Goal: Information Seeking & Learning: Learn about a topic

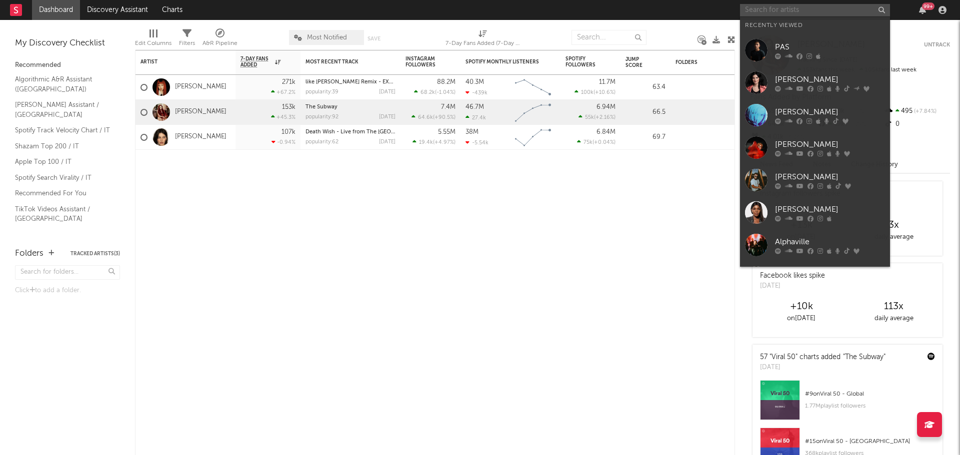
click at [874, 10] on input "text" at bounding box center [815, 10] width 150 height 12
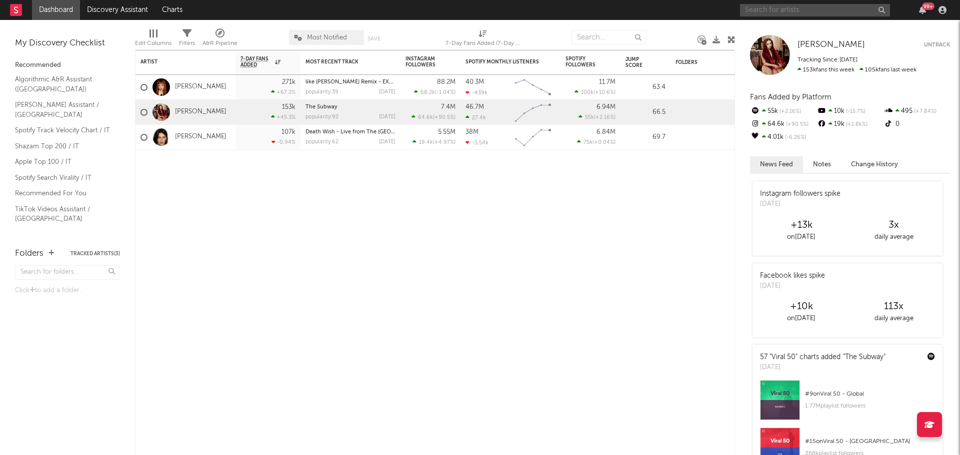
click at [842, 10] on input "text" at bounding box center [815, 10] width 150 height 12
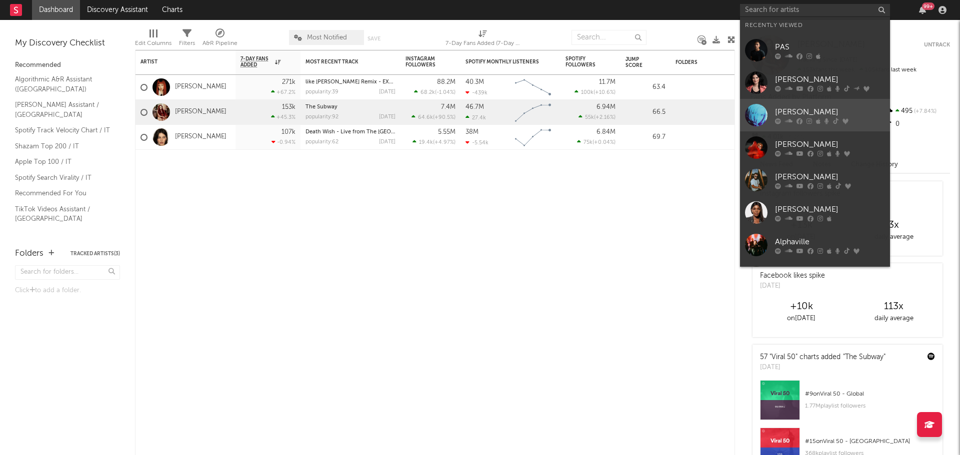
click at [767, 100] on link "[PERSON_NAME]" at bounding box center [815, 115] width 150 height 32
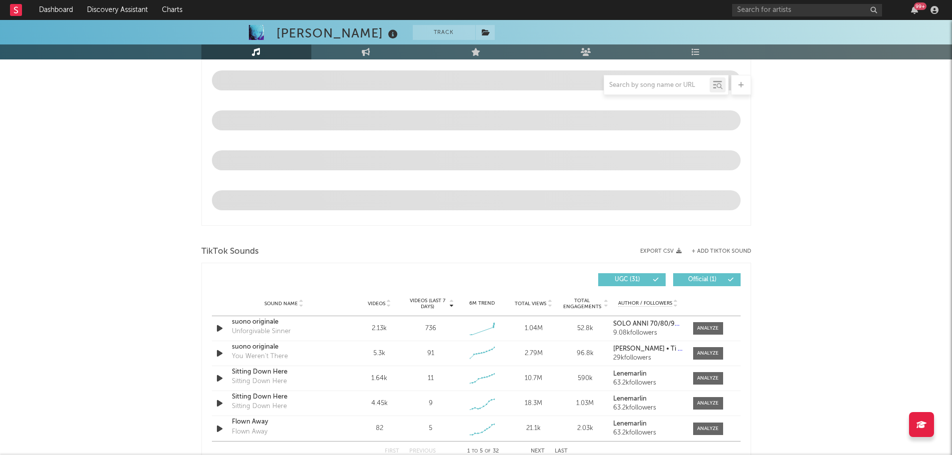
select select "6m"
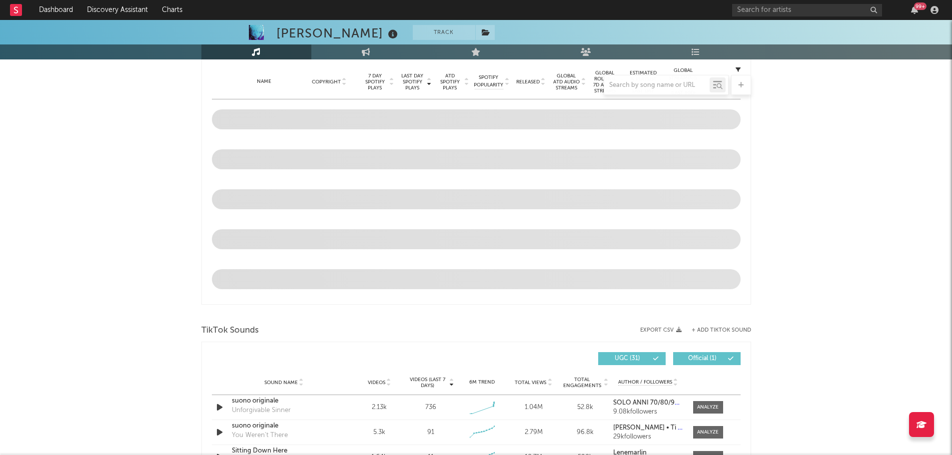
scroll to position [529, 0]
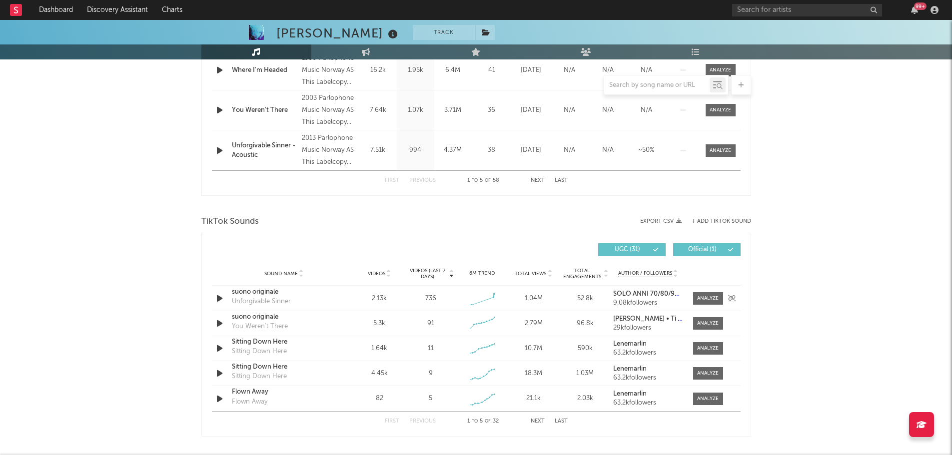
click at [220, 298] on icon "button" at bounding box center [219, 298] width 10 height 12
click at [704, 299] on div at bounding box center [707, 298] width 21 height 7
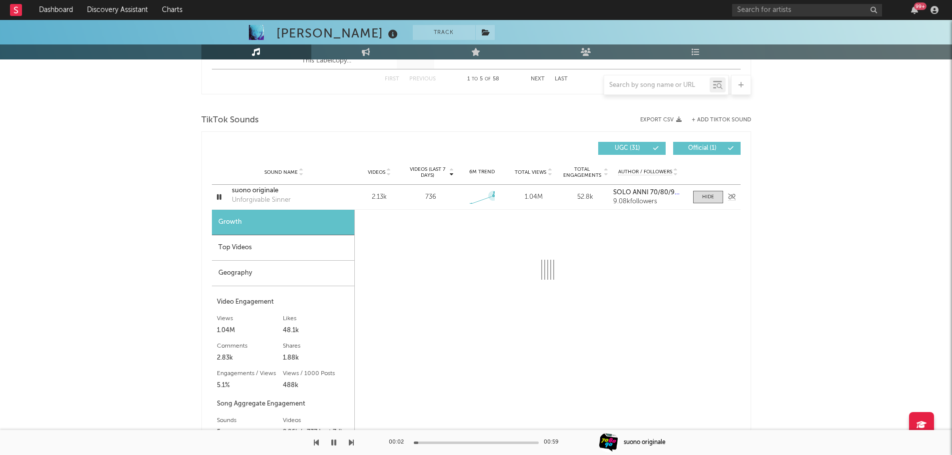
scroll to position [729, 0]
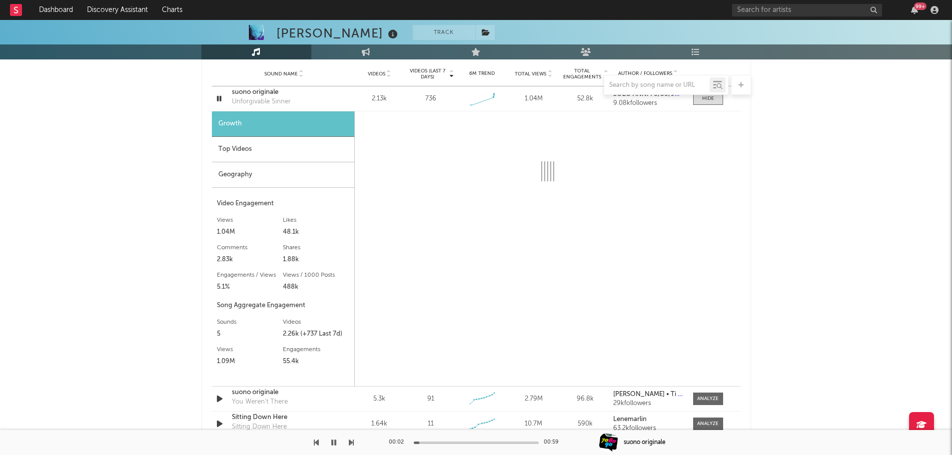
select select "1w"
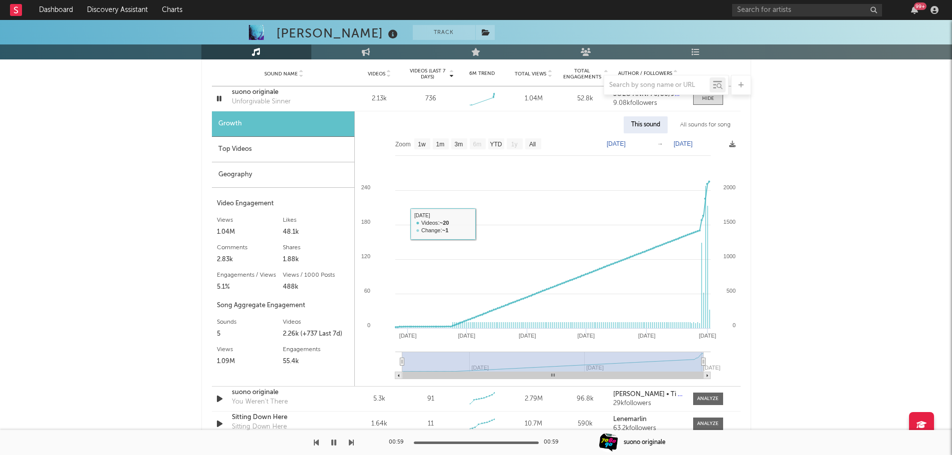
click at [288, 157] on div "Top Videos" at bounding box center [283, 149] width 142 height 25
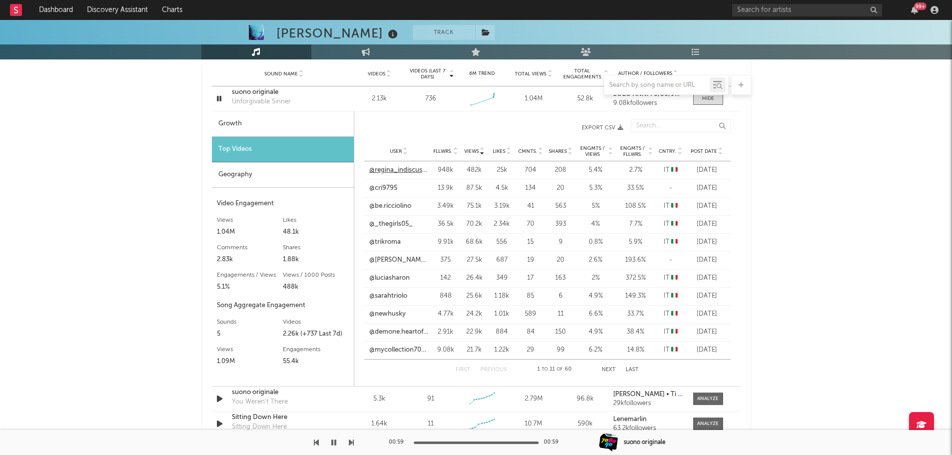
click at [403, 173] on link "@regina_indiscussa_" at bounding box center [398, 170] width 59 height 10
click at [387, 186] on link "@cri9795" at bounding box center [383, 188] width 28 height 10
click at [396, 204] on link "@be.ricciolino" at bounding box center [390, 206] width 42 height 10
click at [399, 228] on link "@_thegirls05_" at bounding box center [390, 224] width 43 height 10
click at [392, 257] on link "@[PERSON_NAME].saretta91" at bounding box center [398, 260] width 59 height 10
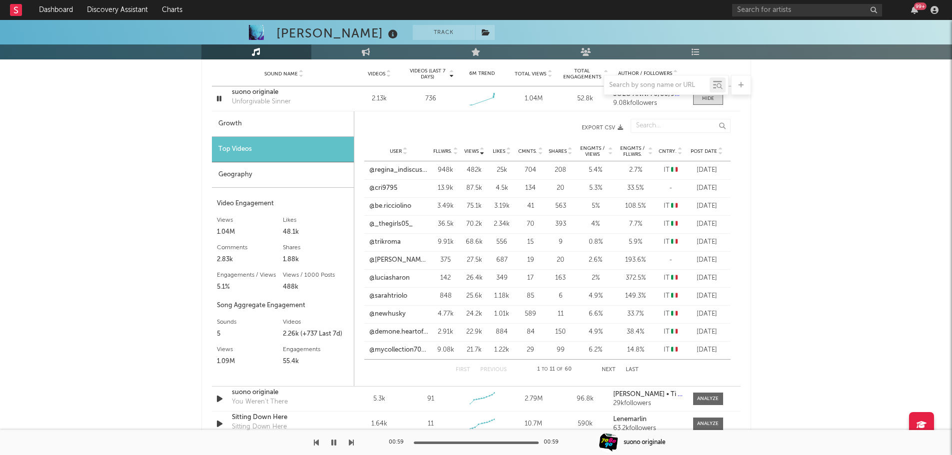
click at [400, 273] on div "User @luciasharon Fllwrs. 142 Views 26.4k Likes 349 Cmnts. 17 Shares 163 Engmts…" at bounding box center [547, 278] width 366 height 18
click at [383, 304] on div "User @sarahtriolo Fllwrs. 848 Views 25.6k Likes 1.18k Cmnts. 85 Shares 6 Engmts…" at bounding box center [547, 296] width 366 height 18
click at [391, 293] on link "@sarahtriolo" at bounding box center [388, 296] width 38 height 10
click at [394, 300] on link "@sarahtriolo" at bounding box center [388, 296] width 38 height 10
click at [410, 330] on link "@demone.heartofice07" at bounding box center [398, 332] width 59 height 10
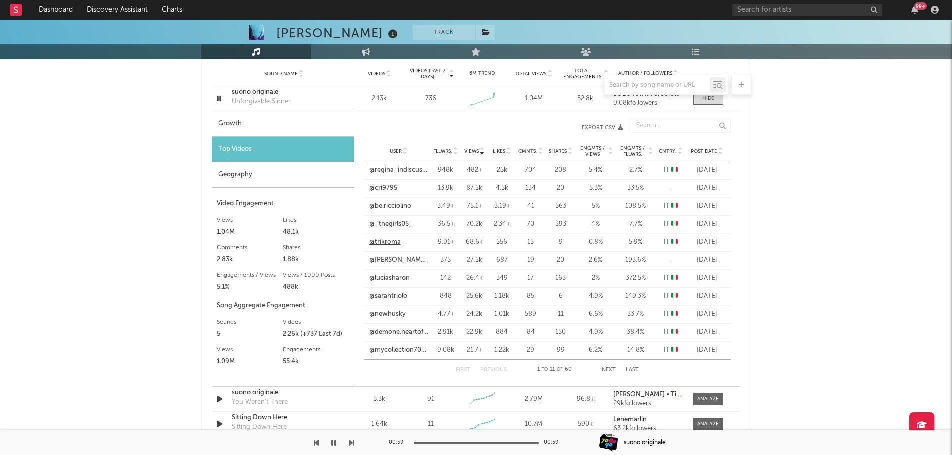
click at [385, 241] on link "@trikroma" at bounding box center [384, 242] width 31 height 10
click at [610, 370] on button "Next" at bounding box center [609, 369] width 14 height 5
click at [492, 370] on button "Previous" at bounding box center [493, 369] width 26 height 5
click at [717, 150] on div at bounding box center [720, 150] width 6 height 7
click at [383, 166] on link "@[GEOGRAPHIC_DATA]" at bounding box center [398, 170] width 59 height 10
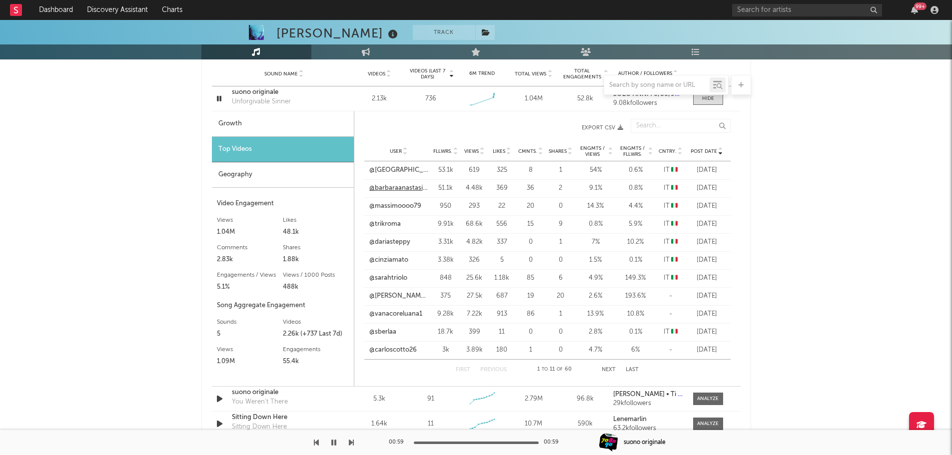
click at [401, 188] on link "@barbaraanastasia0" at bounding box center [398, 188] width 59 height 10
click at [396, 258] on link "@cinziamato" at bounding box center [388, 260] width 39 height 10
click at [387, 293] on link "@[PERSON_NAME].saretta91" at bounding box center [398, 296] width 59 height 10
click at [389, 329] on link "@sberlaa" at bounding box center [382, 332] width 27 height 10
click at [390, 171] on link "@[GEOGRAPHIC_DATA]" at bounding box center [398, 170] width 59 height 10
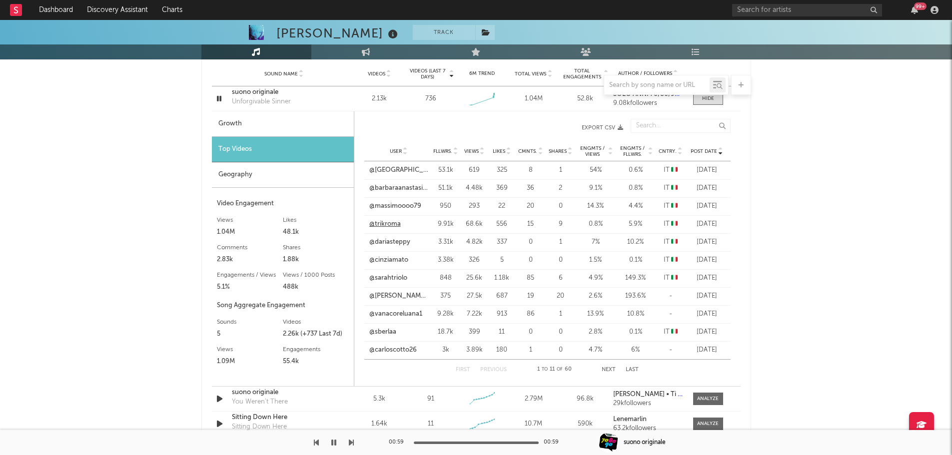
click at [389, 229] on link "@trikroma" at bounding box center [384, 224] width 31 height 10
click at [401, 245] on link "@dariasteppy" at bounding box center [389, 242] width 41 height 10
click at [410, 296] on link "@[PERSON_NAME].saretta91" at bounding box center [398, 296] width 59 height 10
click at [394, 282] on link "@sarahtriolo" at bounding box center [388, 278] width 38 height 10
click at [404, 294] on link "@[PERSON_NAME].saretta91" at bounding box center [398, 296] width 59 height 10
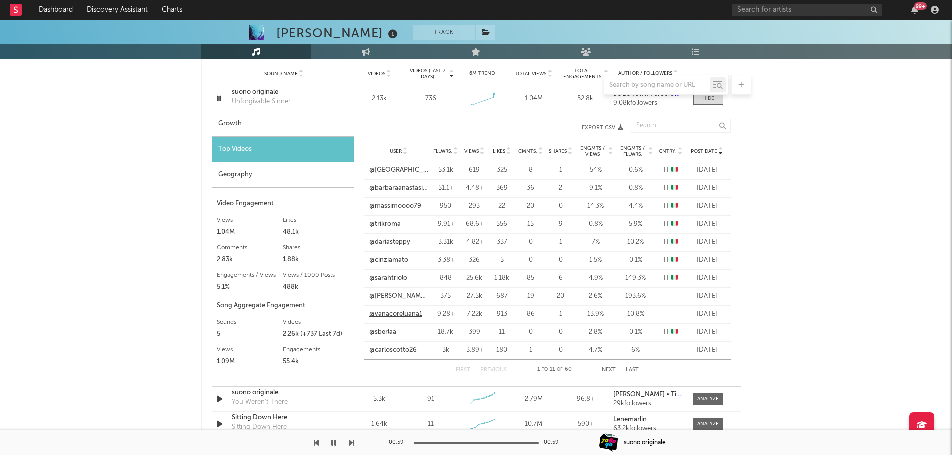
click at [406, 318] on link "@vanacoreluana1" at bounding box center [395, 314] width 53 height 10
click at [603, 371] on button "Next" at bounding box center [609, 369] width 14 height 5
click at [389, 281] on link "@be.ricciolino" at bounding box center [390, 278] width 42 height 10
click at [405, 317] on link "@demone.heartofice07" at bounding box center [398, 314] width 59 height 10
click at [601, 368] on div "First Previous 12 to 22 of 60 Next Last" at bounding box center [547, 370] width 183 height 20
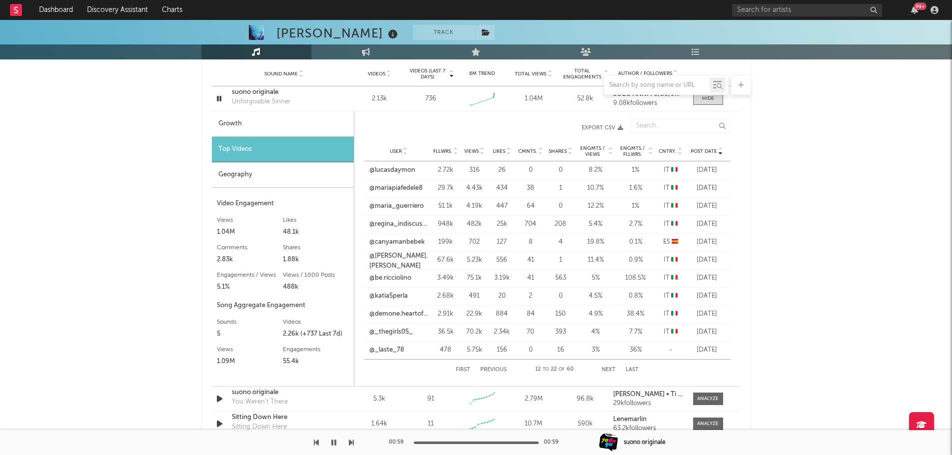
click at [605, 368] on button "Next" at bounding box center [609, 369] width 14 height 5
click at [405, 223] on link "@emanuelamei991" at bounding box center [397, 224] width 57 height 10
